Goal: Find specific page/section: Locate a particular part of the current website

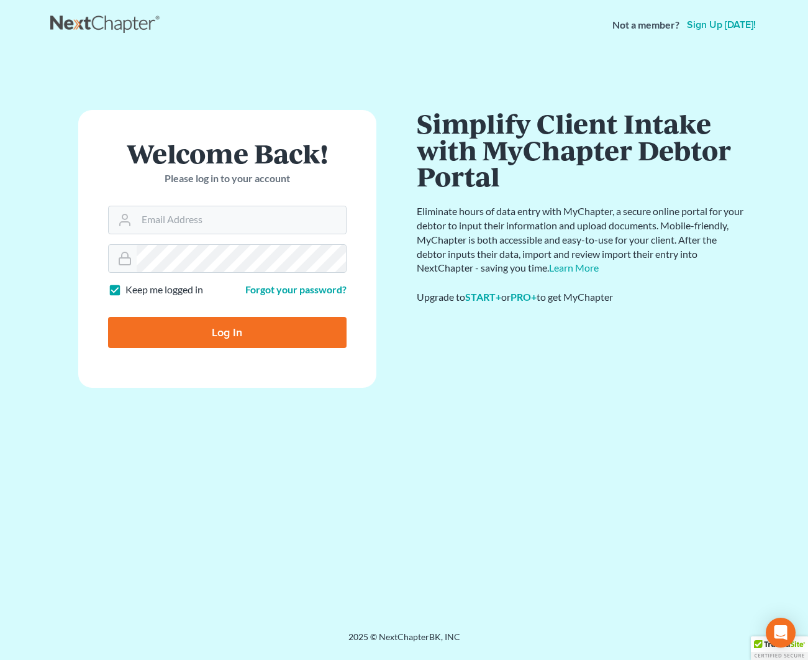
scroll to position [1, 0]
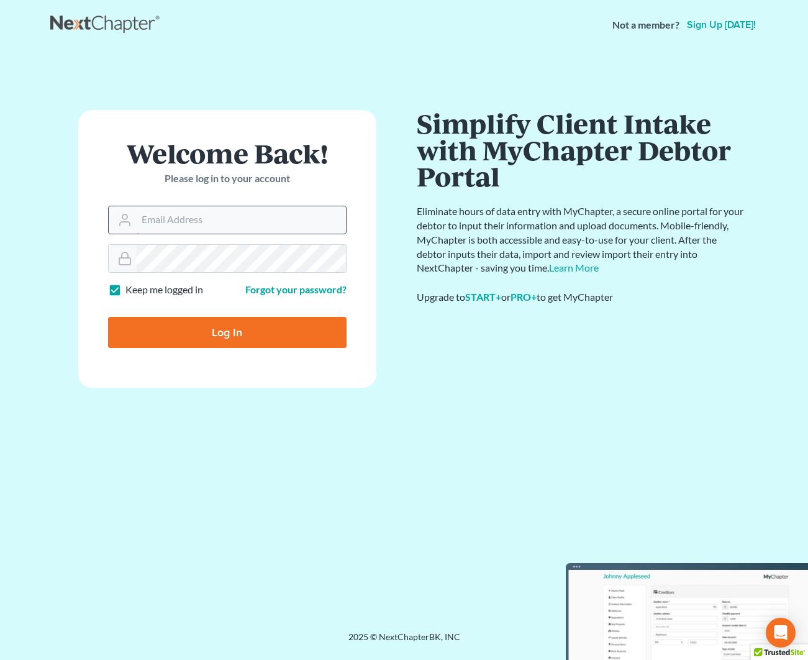
drag, startPoint x: 268, startPoint y: 224, endPoint x: 254, endPoint y: 231, distance: 15.6
type input "[EMAIL_ADDRESS][DOMAIN_NAME]"
click at [224, 336] on input "Log In" at bounding box center [227, 332] width 239 height 31
type input "Thinking..."
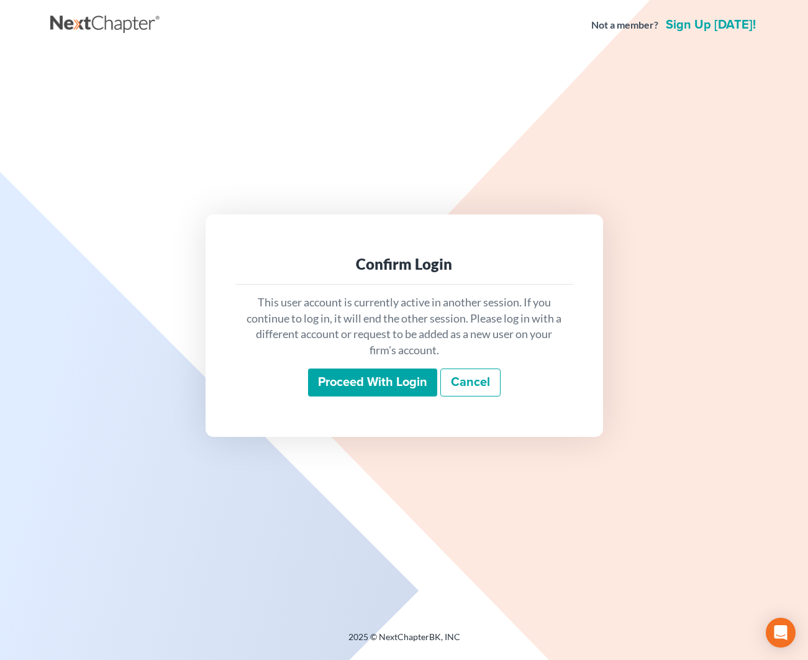
click at [348, 378] on input "Proceed with login" at bounding box center [372, 383] width 129 height 29
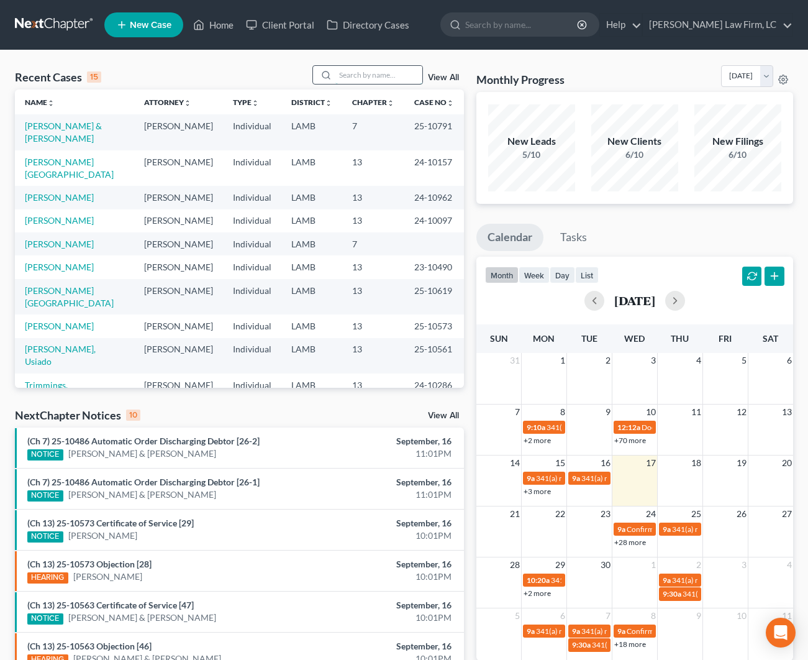
click at [386, 70] on input "search" at bounding box center [379, 75] width 87 height 18
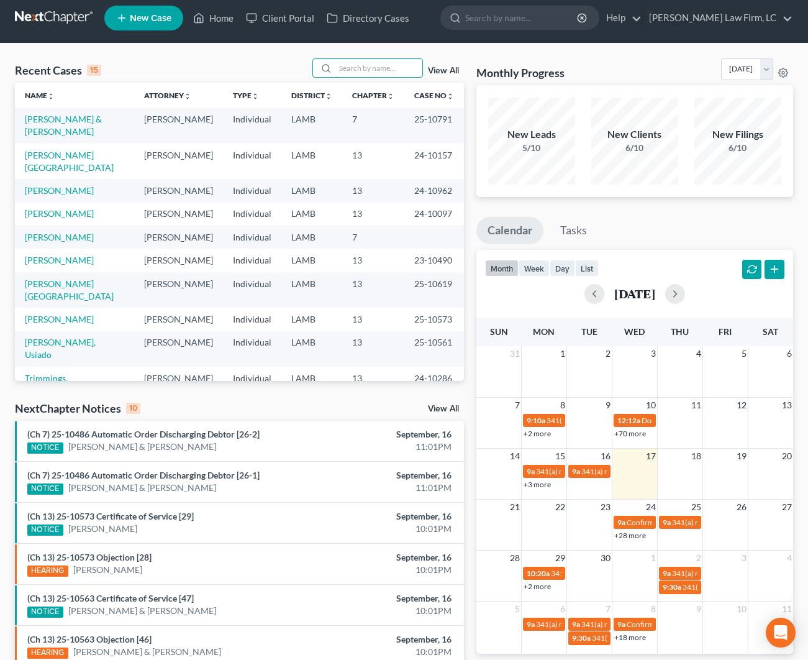
scroll to position [7, 0]
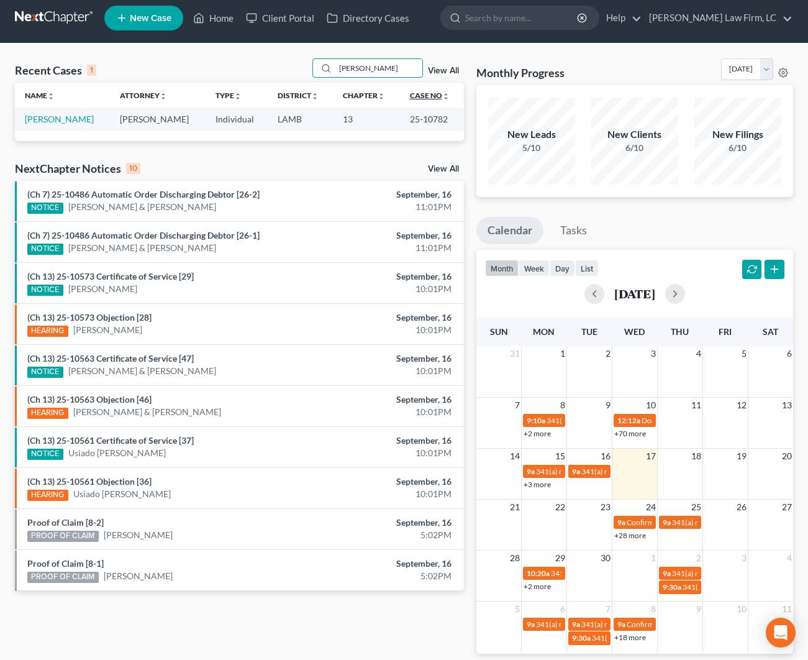
type input "Darren Chauvin"
drag, startPoint x: 426, startPoint y: 98, endPoint x: 78, endPoint y: 120, distance: 349.3
click at [78, 120] on link "Chauvin, Darren" at bounding box center [59, 119] width 69 height 11
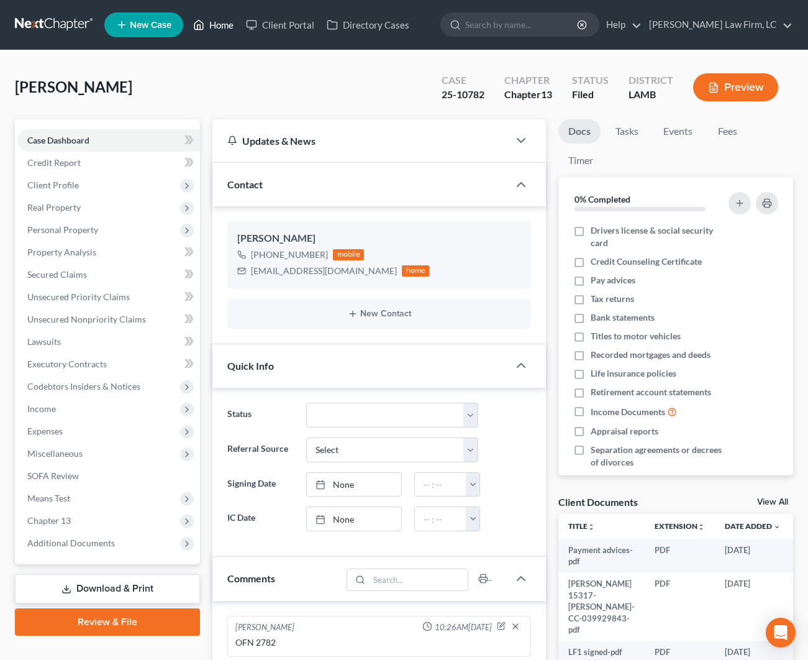
drag, startPoint x: 212, startPoint y: 23, endPoint x: 210, endPoint y: 32, distance: 9.5
click at [212, 24] on link "Home" at bounding box center [213, 25] width 53 height 22
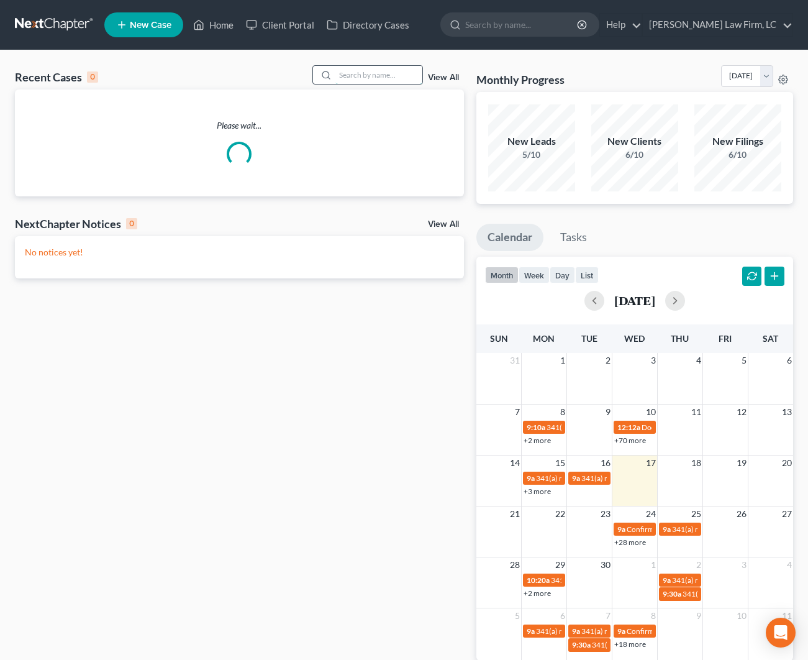
click at [348, 82] on input "search" at bounding box center [379, 75] width 87 height 18
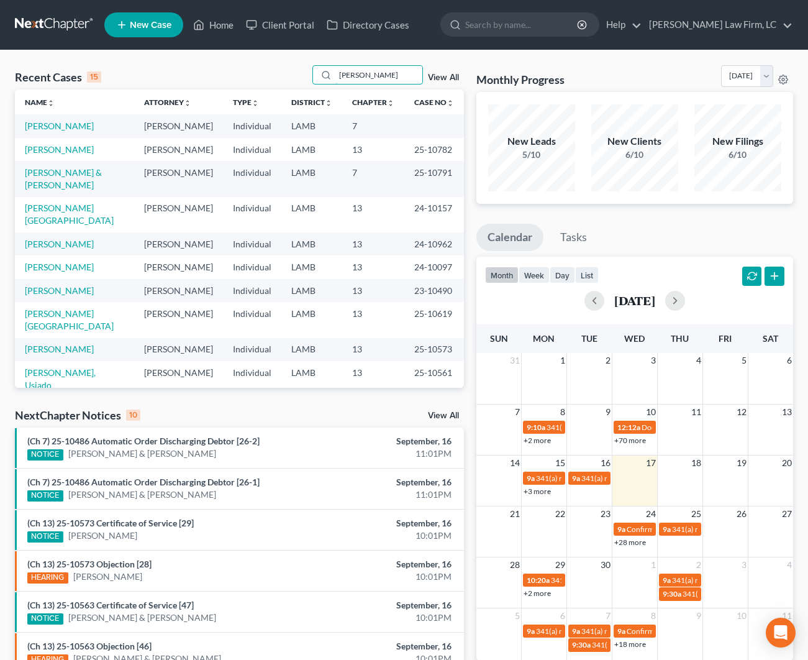
scroll to position [6, 0]
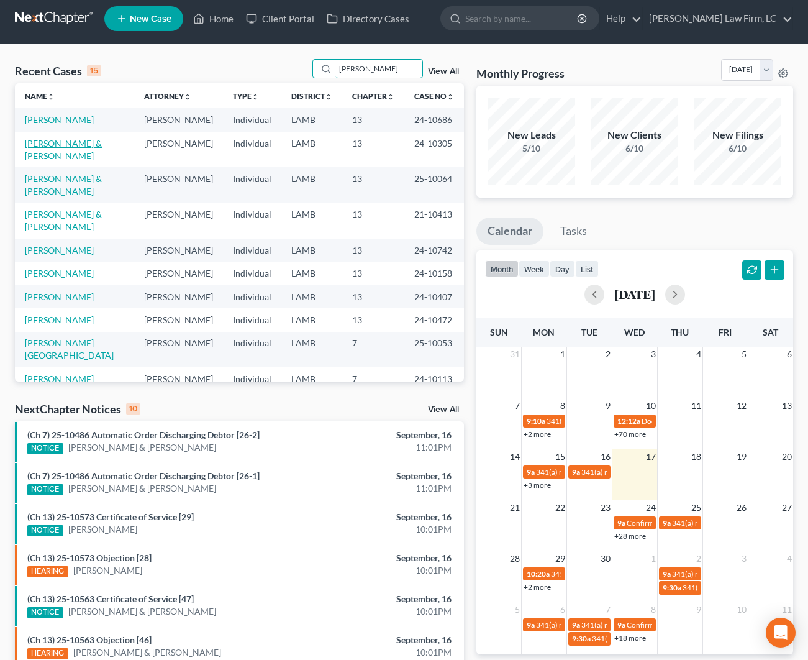
type input "Smith"
click at [61, 155] on link "Smith, Edwin & Jenny" at bounding box center [63, 149] width 77 height 23
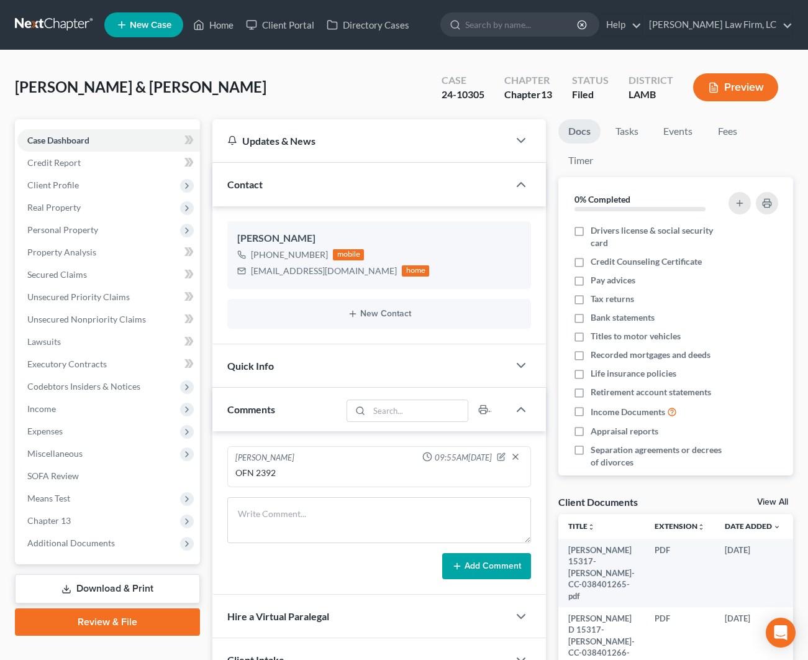
scroll to position [2, 0]
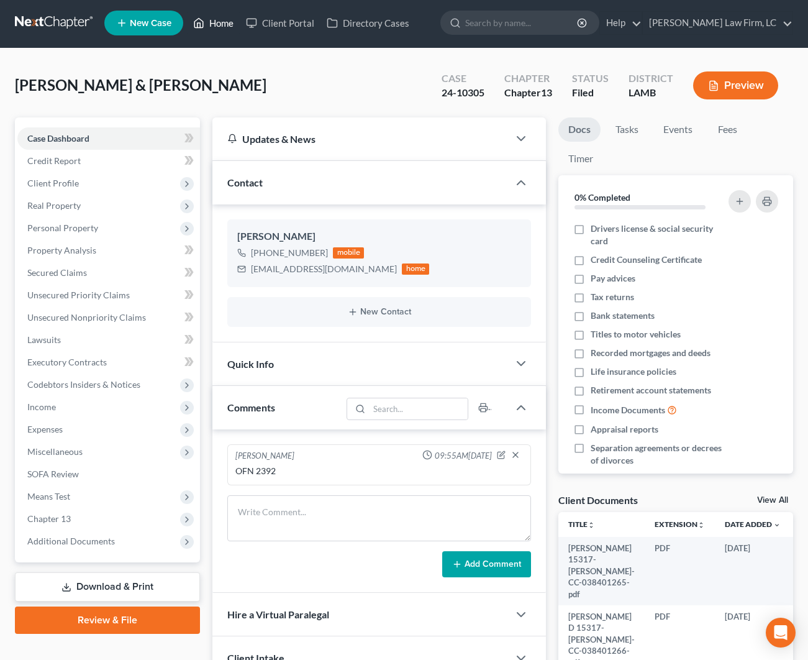
click at [215, 19] on link "Home" at bounding box center [213, 23] width 53 height 22
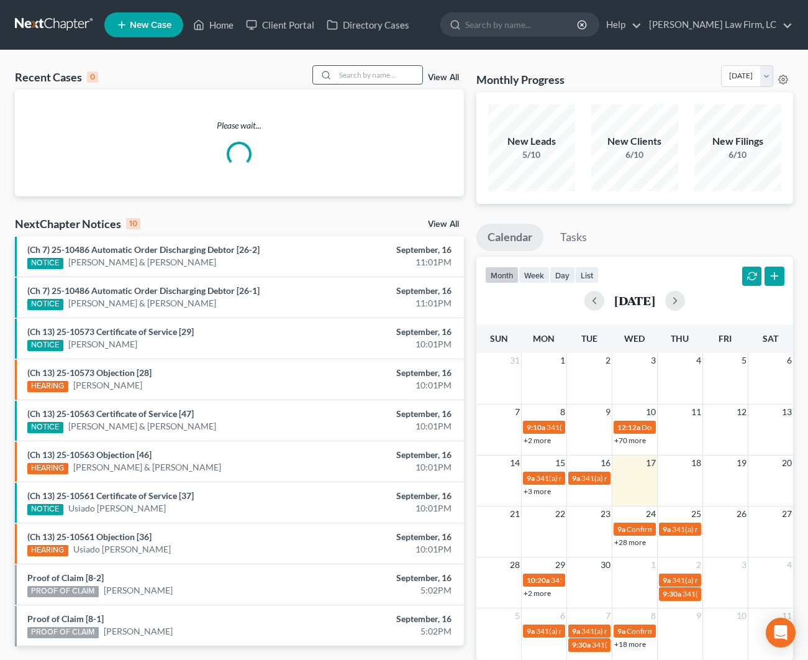
click at [343, 83] on input "search" at bounding box center [379, 75] width 87 height 18
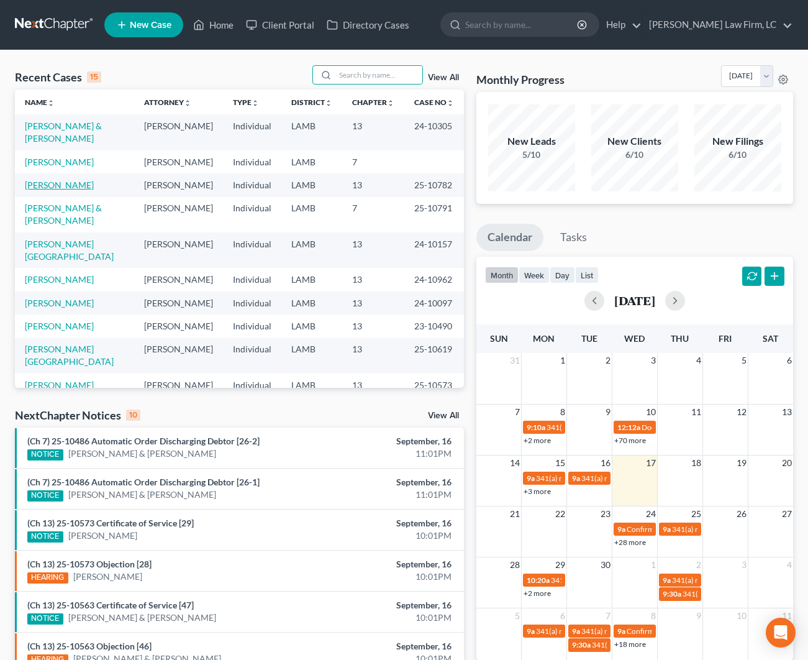
click at [48, 190] on link "Chauvin, Darren" at bounding box center [59, 185] width 69 height 11
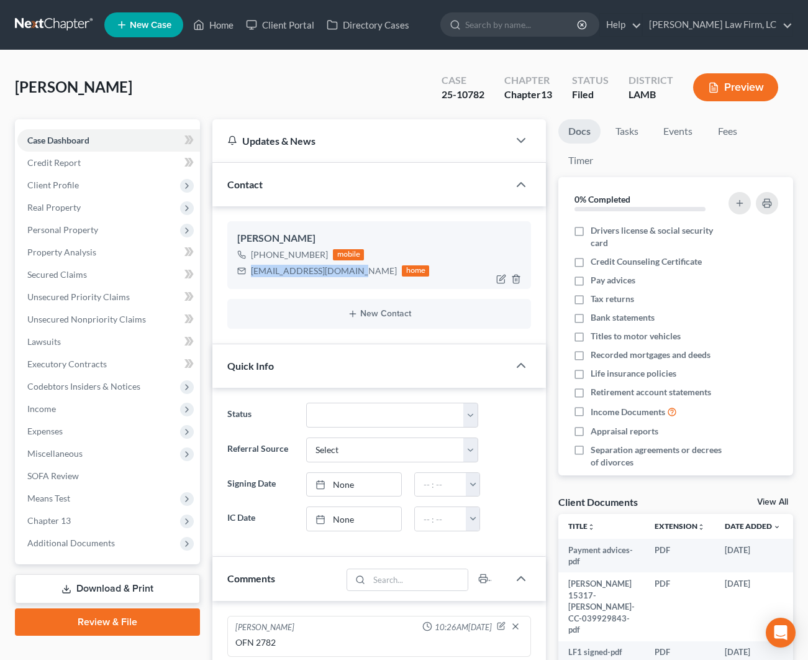
drag, startPoint x: 358, startPoint y: 271, endPoint x: 251, endPoint y: 271, distance: 106.9
click at [251, 271] on div "darrenchauvin@yahoo.com home" at bounding box center [333, 271] width 192 height 16
copy div "darrenchauvin@yahoo.com"
